Goal: Task Accomplishment & Management: Manage account settings

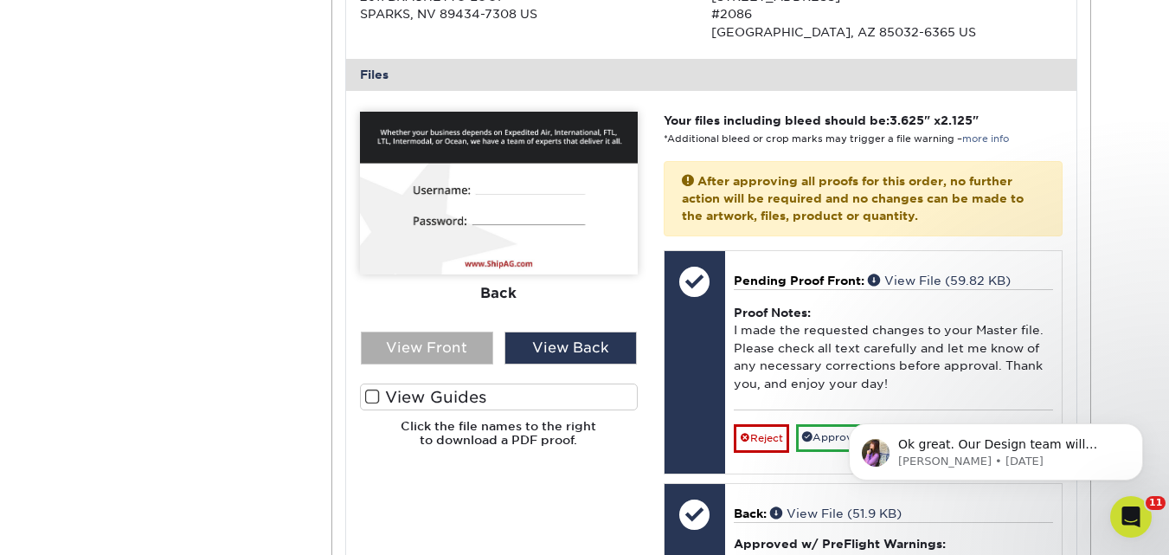
click at [434, 346] on div "View Front" at bounding box center [427, 347] width 132 height 33
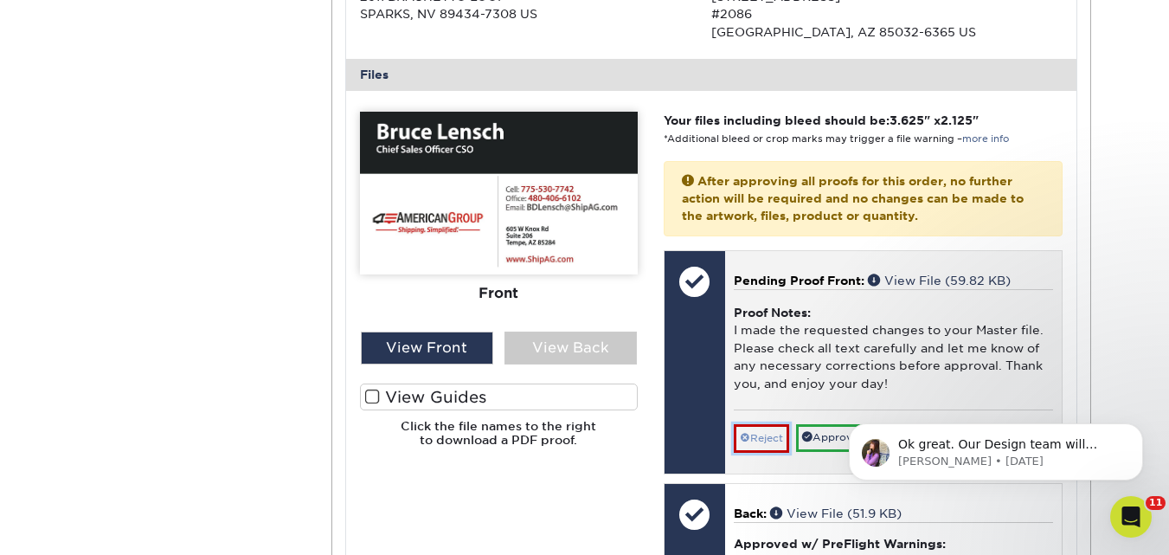
click at [772, 440] on link "Reject" at bounding box center [761, 438] width 55 height 28
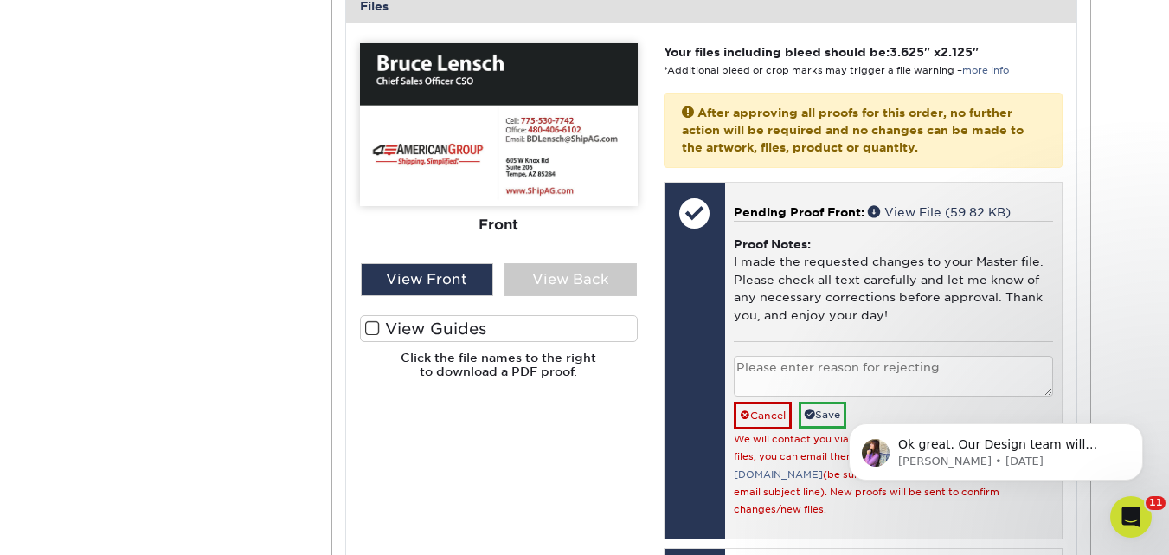
scroll to position [865, 0]
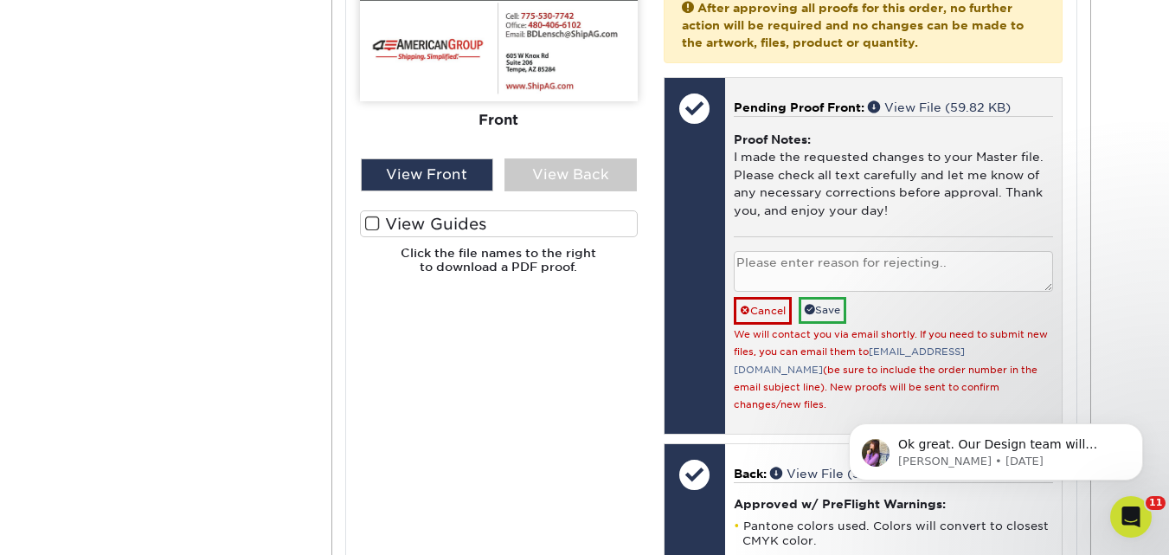
paste textarea "Please adjust the title to show: Chief Sales Officer (CSO)"
type textarea "Please adjust the title to show: Chief Sales Officer (CSO)"
click at [832, 310] on link "Save" at bounding box center [823, 310] width 48 height 27
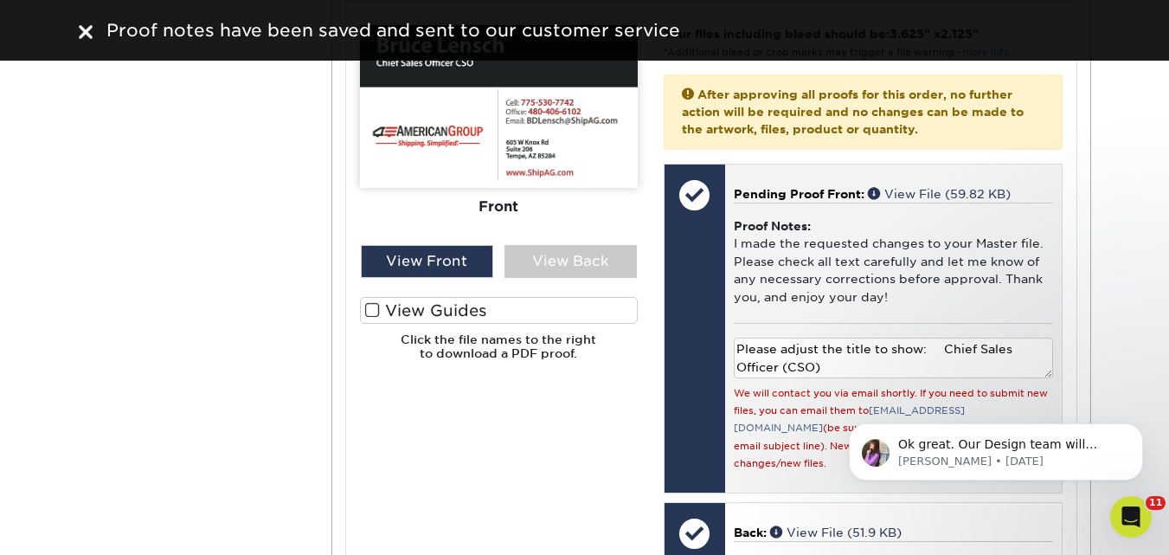
scroll to position [260, 0]
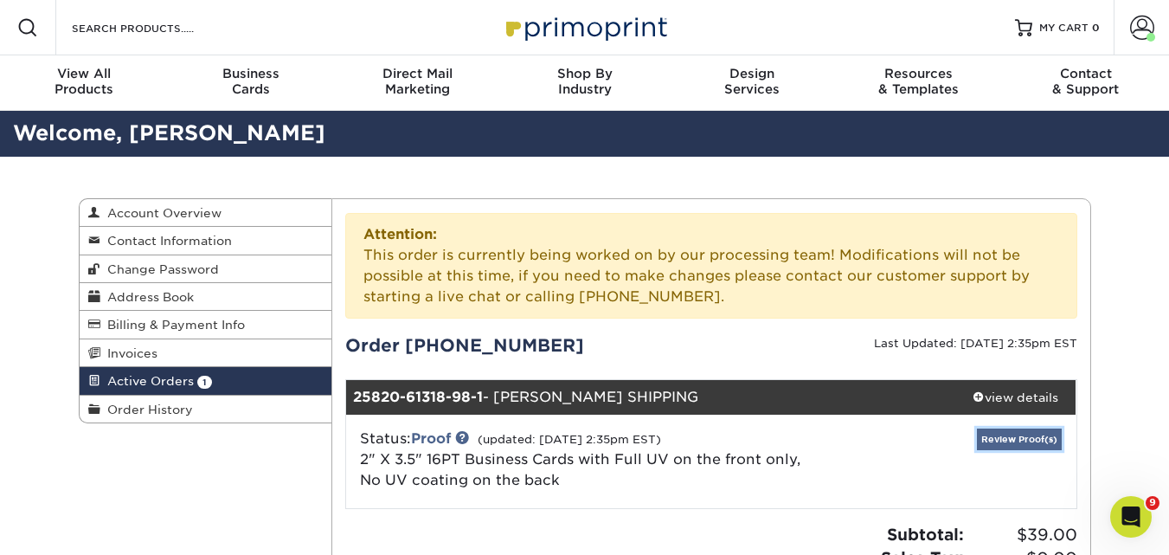
click at [1018, 441] on link "Review Proof(s)" at bounding box center [1019, 439] width 85 height 22
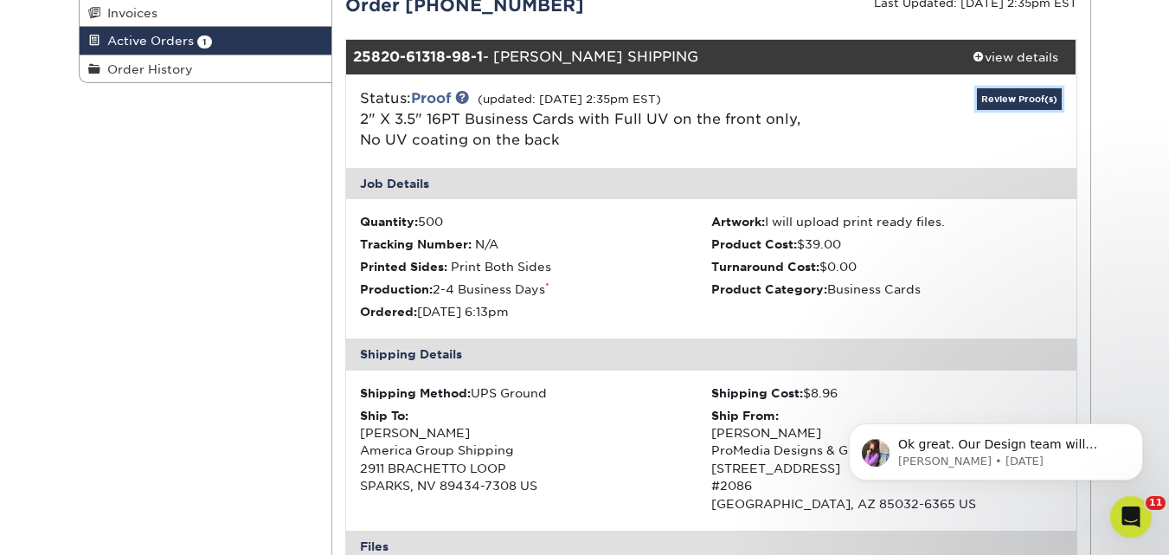
scroll to position [346, 0]
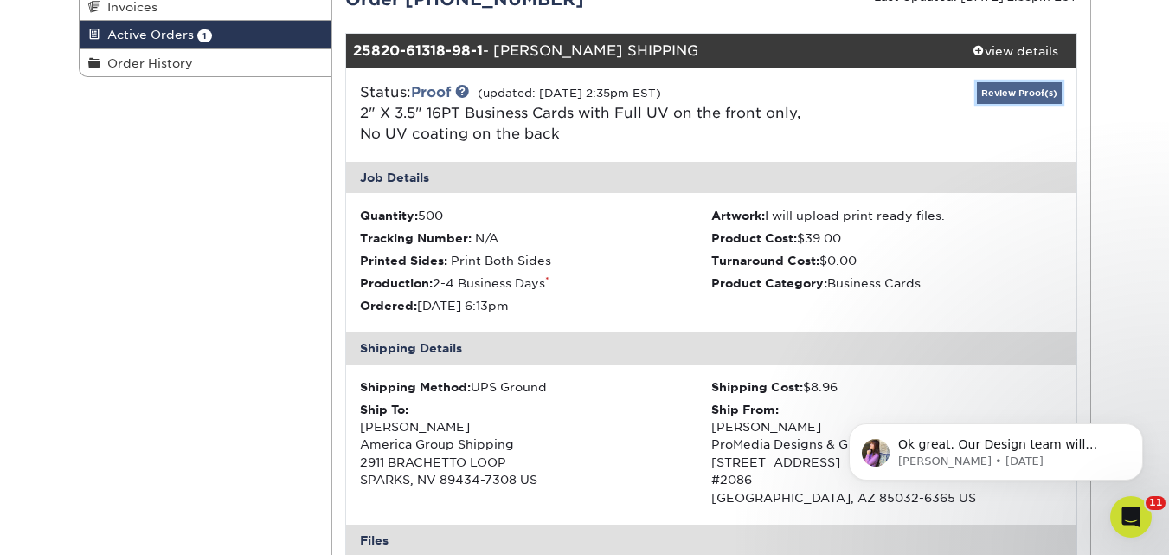
click at [1007, 100] on link "Review Proof(s)" at bounding box center [1019, 93] width 85 height 22
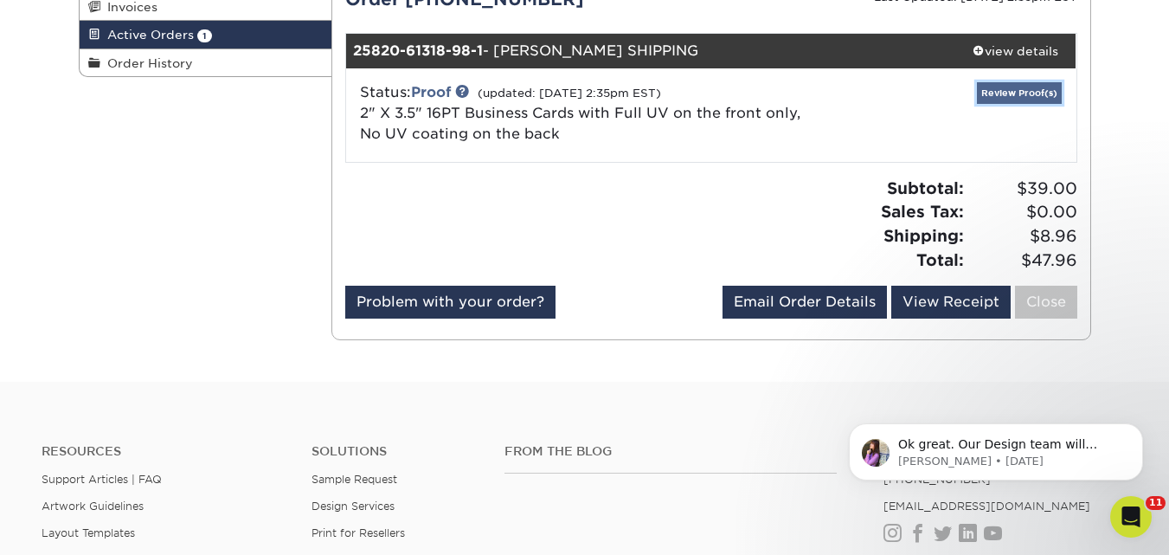
click at [1022, 99] on link "Review Proof(s)" at bounding box center [1019, 93] width 85 height 22
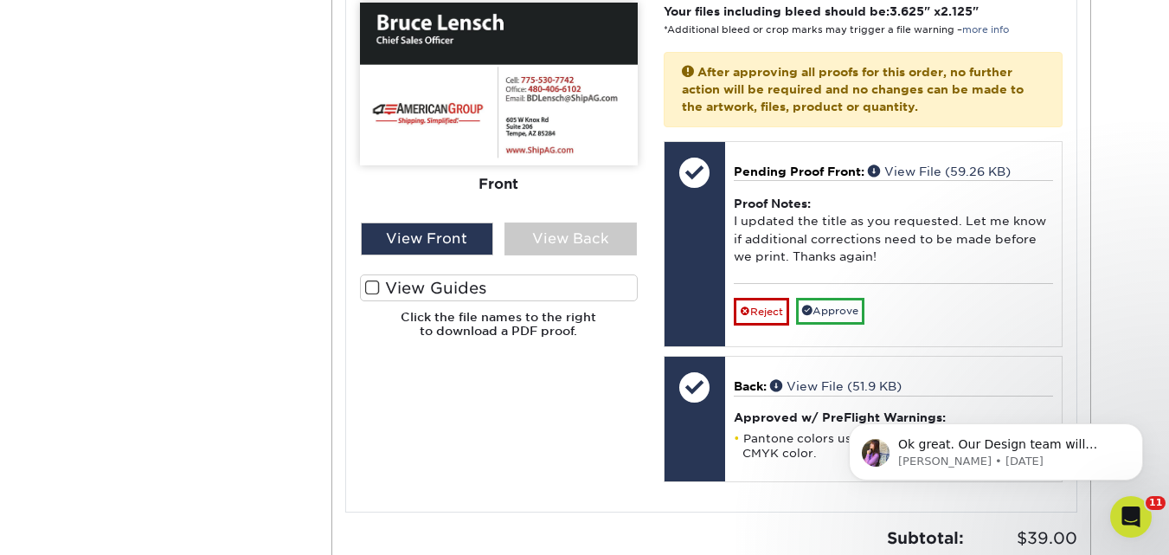
scroll to position [952, 0]
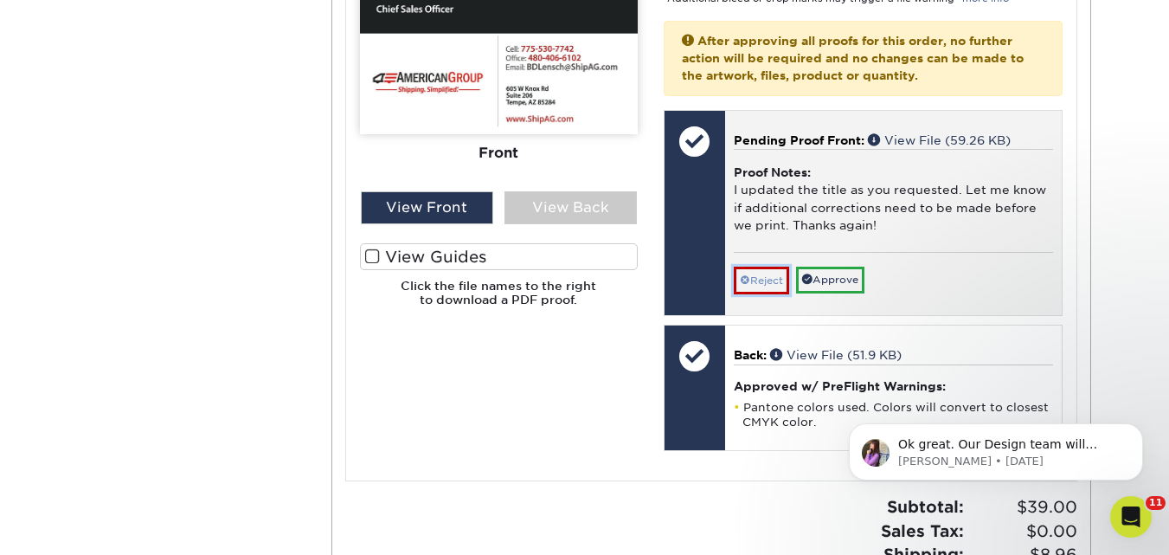
click at [762, 279] on link "Reject" at bounding box center [761, 281] width 55 height 28
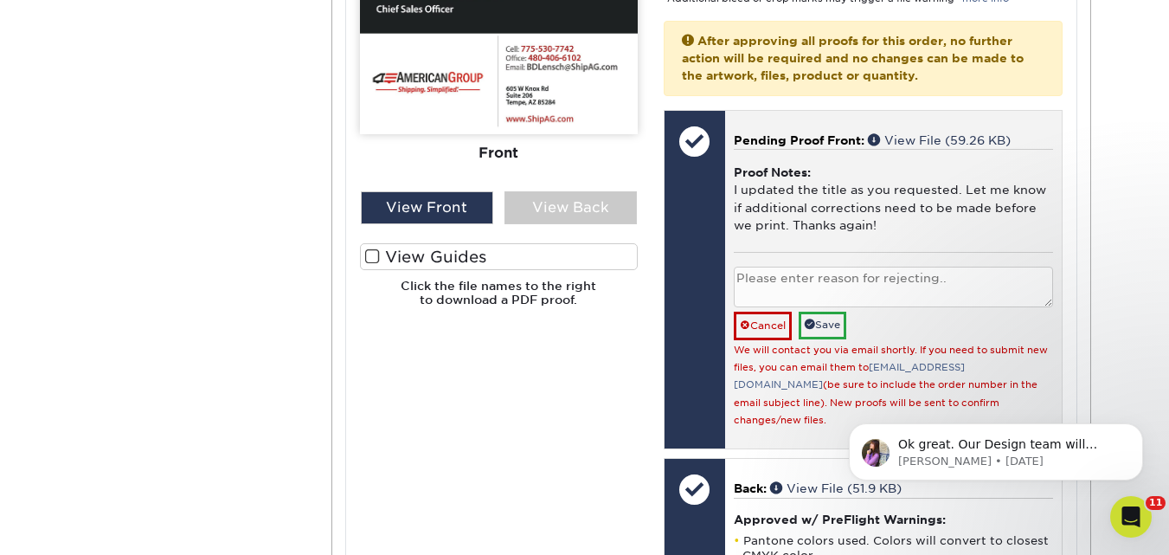
paste textarea "Please adjust the title to show: Chief Sales Officer (CSO)"
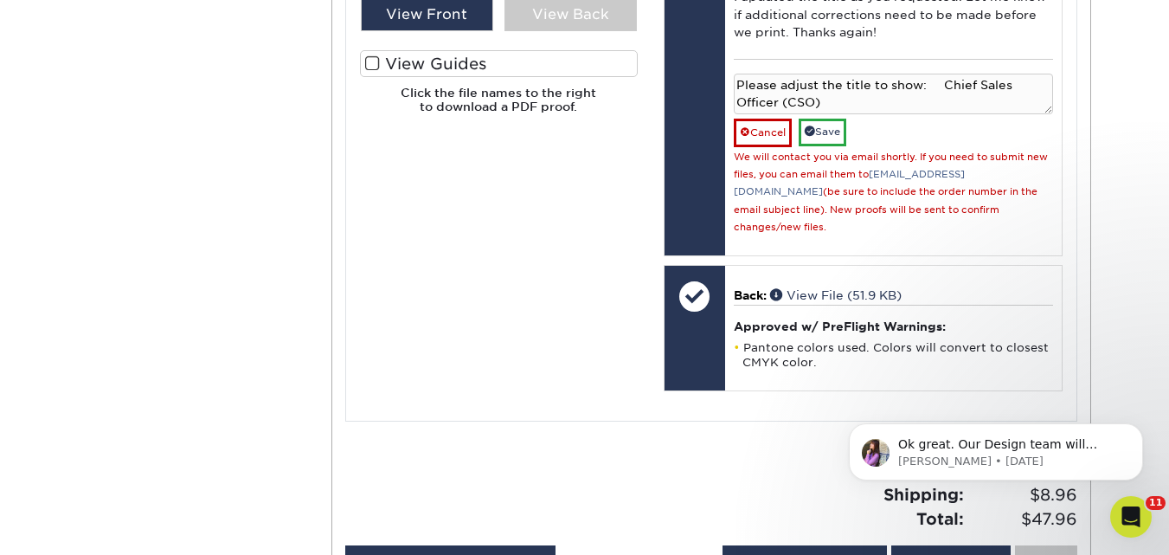
scroll to position [1125, 0]
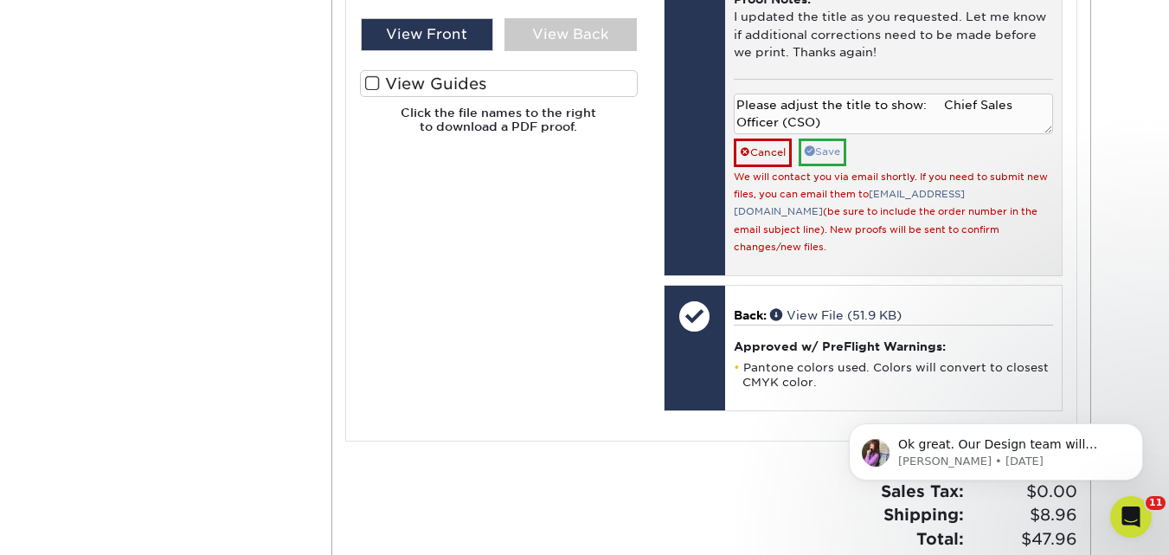
type textarea "Please adjust the title to show: Chief Sales Officer (CSO)"
click at [833, 152] on link "Save" at bounding box center [823, 151] width 48 height 27
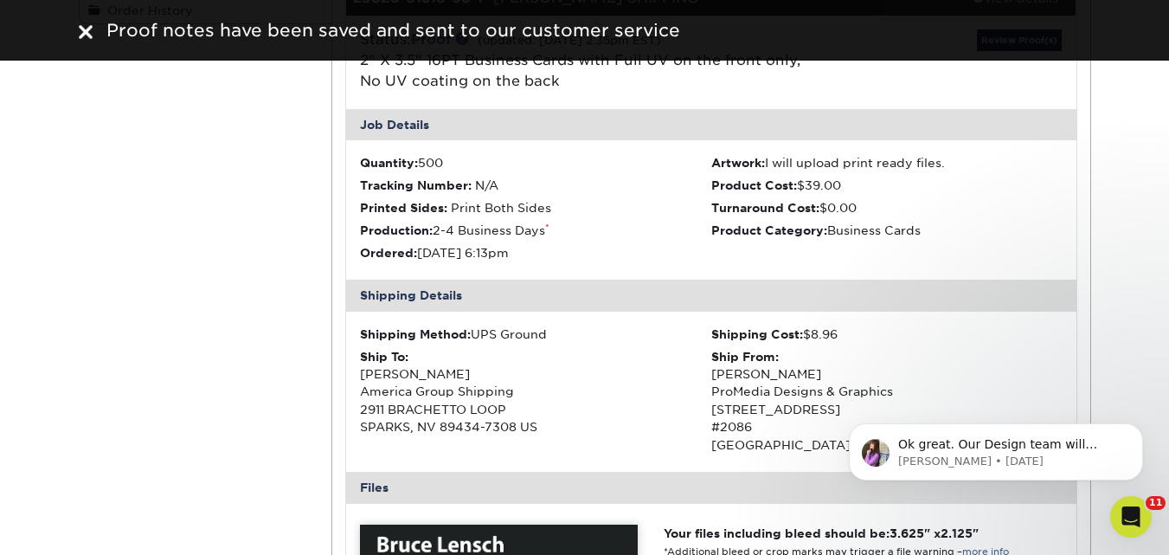
scroll to position [87, 0]
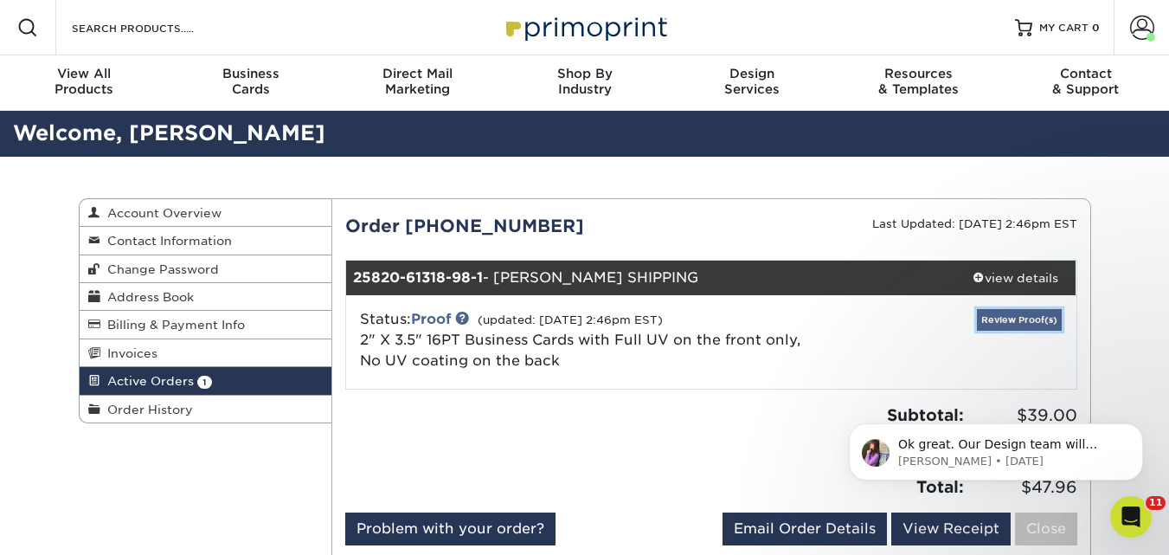
click at [1026, 322] on link "Review Proof(s)" at bounding box center [1019, 320] width 85 height 22
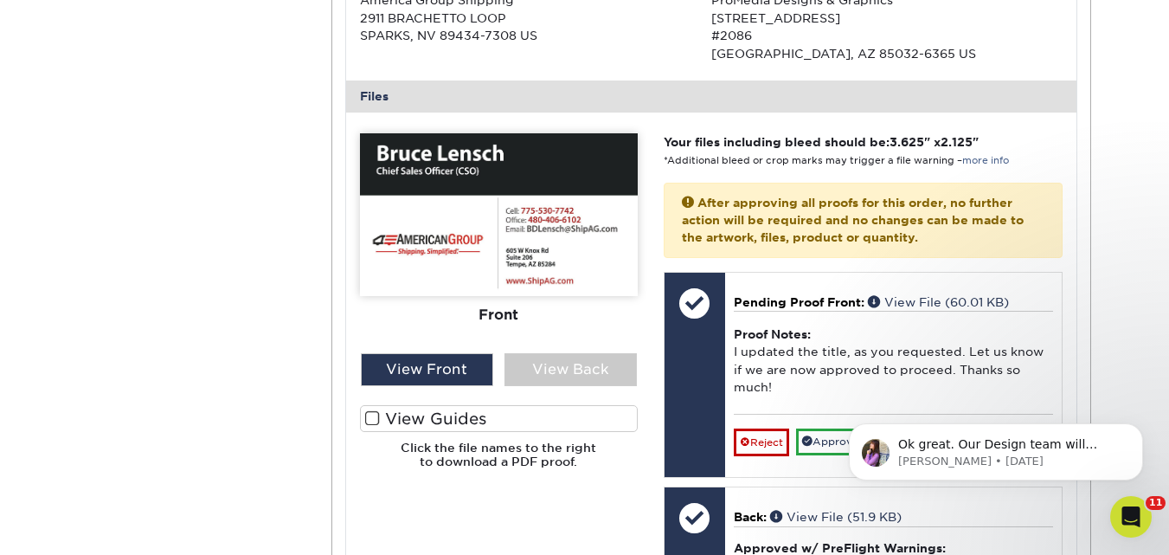
scroll to position [692, 0]
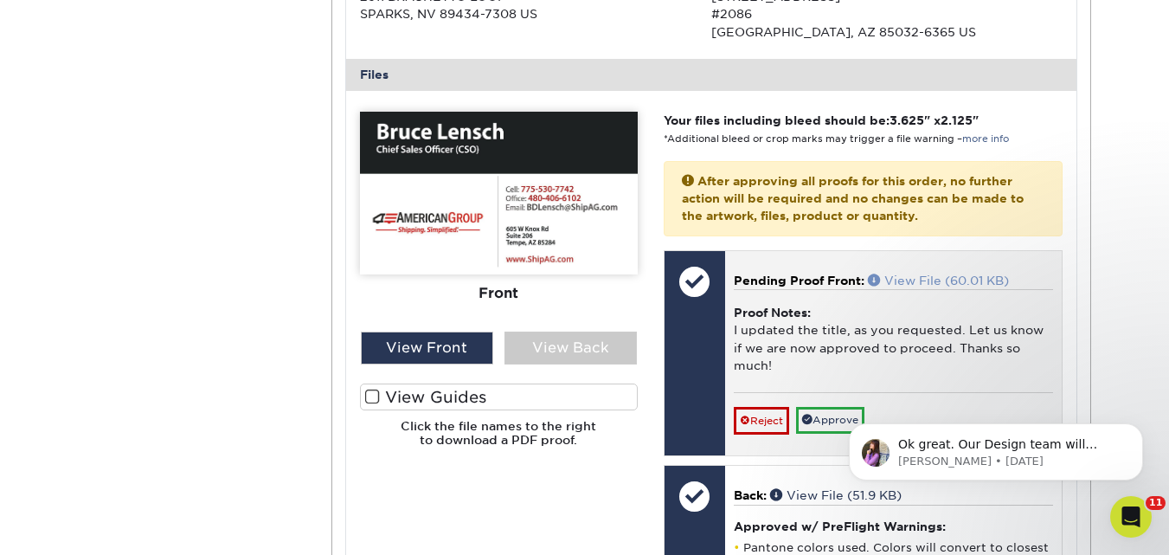
click at [955, 276] on link "View File (60.01 KB)" at bounding box center [938, 280] width 141 height 14
